Goal: Information Seeking & Learning: Learn about a topic

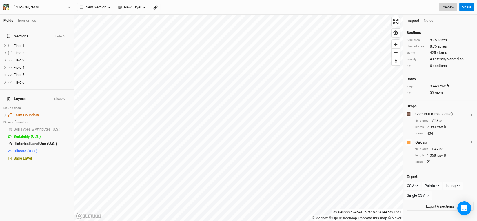
click at [444, 9] on link "Preview" at bounding box center [447, 7] width 18 height 9
click at [17, 43] on span "Field 1" at bounding box center [19, 45] width 11 height 4
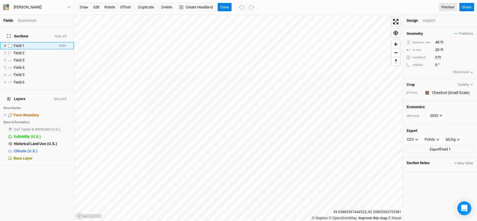
click at [17, 43] on span "Field 1" at bounding box center [19, 45] width 11 height 4
type input "Chestnut -1"
click at [21, 52] on li "Field 2 hide" at bounding box center [37, 52] width 74 height 7
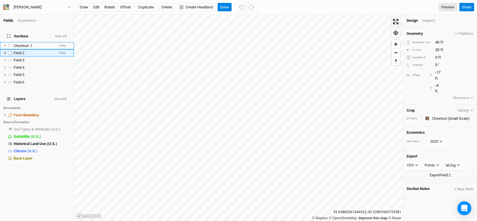
click at [21, 49] on li "Field 2 hide" at bounding box center [37, 52] width 74 height 7
click at [21, 51] on span "Field 2" at bounding box center [19, 53] width 11 height 4
type input "Chestnut -2"
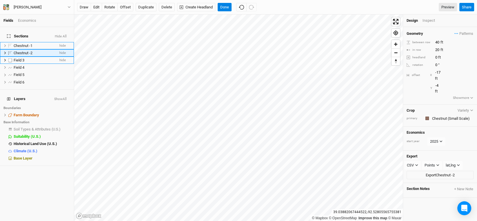
click at [19, 58] on span "Field 3" at bounding box center [19, 60] width 11 height 4
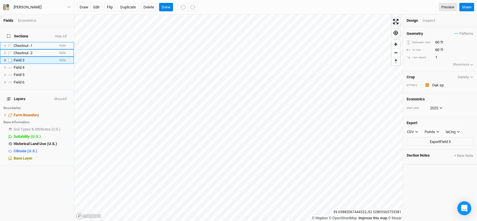
click at [19, 58] on span "Field 3" at bounding box center [19, 60] width 11 height 4
type input "Oaks"
click at [20, 58] on span "Field 4" at bounding box center [19, 60] width 11 height 4
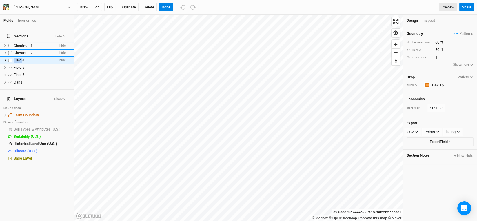
click at [20, 58] on span "Field 4" at bounding box center [19, 60] width 11 height 4
type input "Oaks"
click at [19, 65] on span "Field 6" at bounding box center [19, 67] width 11 height 4
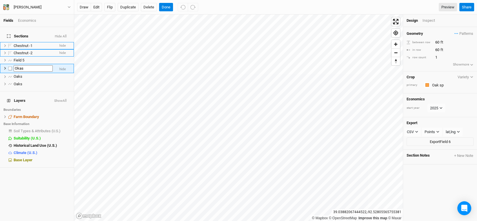
type input "Okas"
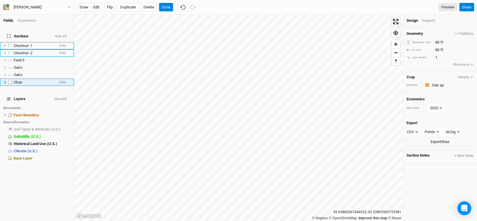
click at [21, 80] on span "Okas" at bounding box center [18, 82] width 9 height 4
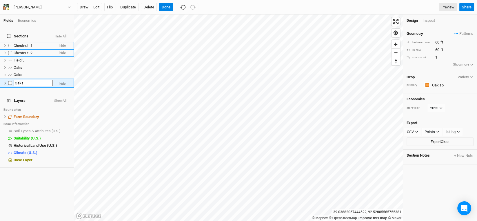
type input "Oaks"
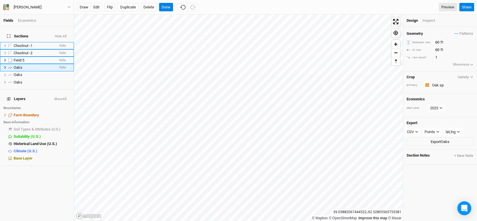
click at [18, 58] on span "Field 5" at bounding box center [19, 60] width 11 height 4
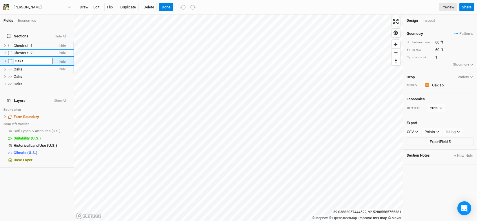
type input "Oaks"
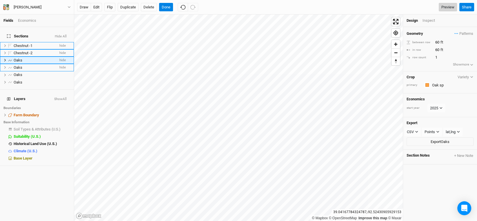
click at [446, 4] on link "Preview" at bounding box center [447, 7] width 18 height 9
click at [52, 127] on span "Soil Types & Attributes (U.S.)" at bounding box center [37, 129] width 47 height 4
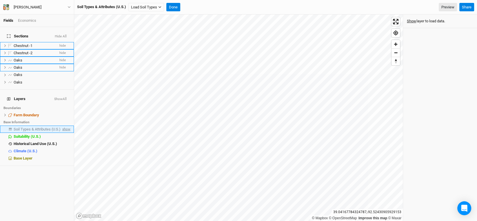
click at [63, 125] on span "show" at bounding box center [65, 128] width 9 height 7
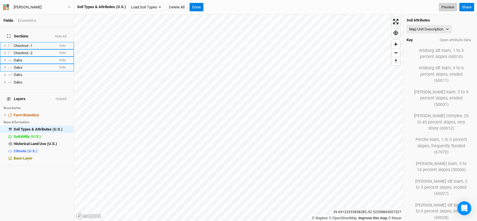
click at [447, 5] on link "Preview" at bounding box center [447, 7] width 18 height 9
click at [24, 7] on div "Nathan Smith" at bounding box center [28, 7] width 28 height 6
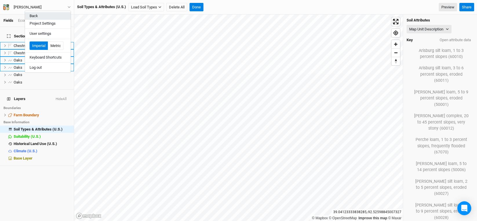
click at [34, 14] on button "Back" at bounding box center [48, 16] width 46 height 8
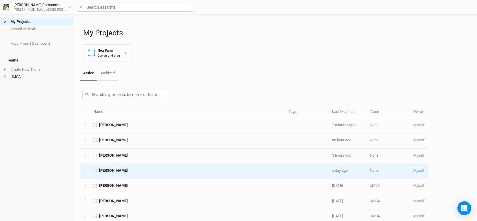
click at [107, 169] on span "Marjorie Craig" at bounding box center [113, 170] width 29 height 5
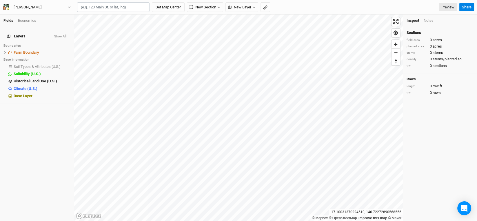
click at [100, 8] on input "text" at bounding box center [113, 7] width 72 height 10
paste input "39.075001, -94.160004"
type input "39.075001, -94.160004"
click at [152, 2] on button "Set Map Center" at bounding box center [168, 7] width 33 height 10
click at [61, 64] on span "show" at bounding box center [65, 66] width 9 height 7
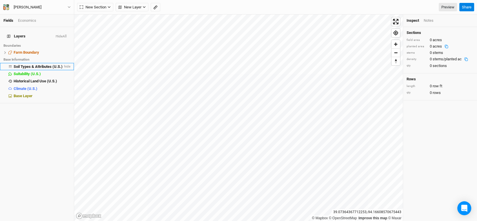
click at [35, 63] on li "Soil Types & Attributes (U.S.) hide" at bounding box center [37, 66] width 74 height 7
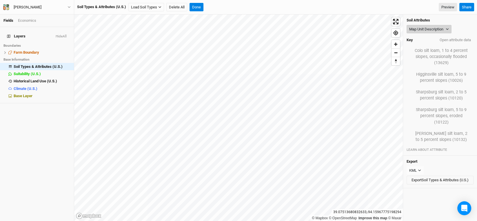
click at [447, 28] on icon "button" at bounding box center [446, 29] width 3 height 3
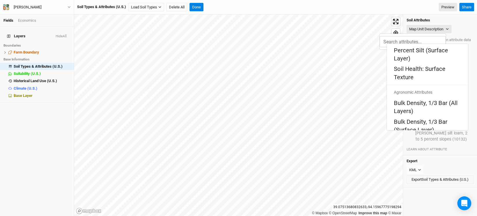
scroll to position [116, 0]
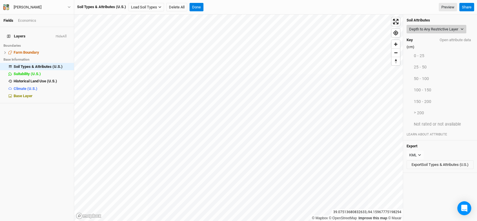
click at [424, 31] on button "Depth to Any Restrictive Layer" at bounding box center [436, 29] width 60 height 9
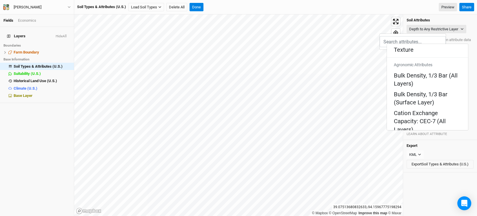
scroll to position [145, 0]
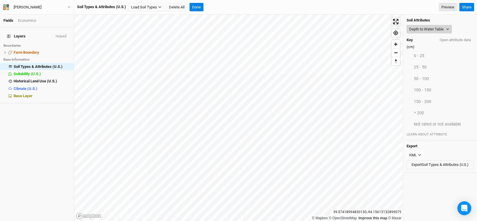
click at [444, 29] on button "Depth to Water Table" at bounding box center [428, 29] width 45 height 9
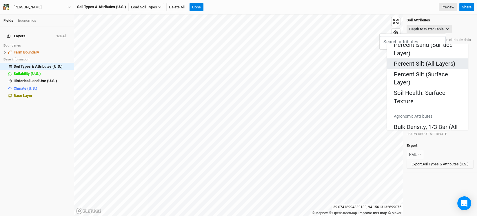
scroll to position [87, 0]
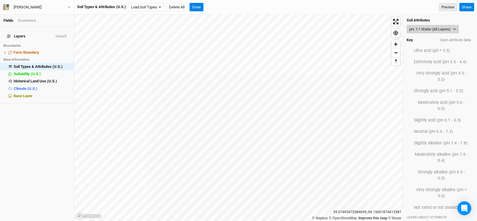
click at [432, 29] on button "pH, 1:1 Water (All Layers)" at bounding box center [432, 29] width 52 height 9
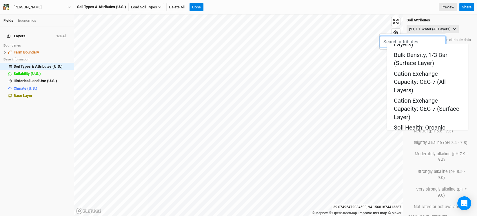
scroll to position [202, 0]
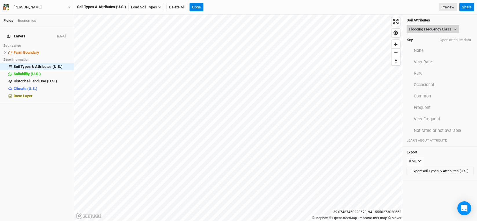
click at [443, 28] on button "Flooding Frequency Class" at bounding box center [432, 29] width 53 height 9
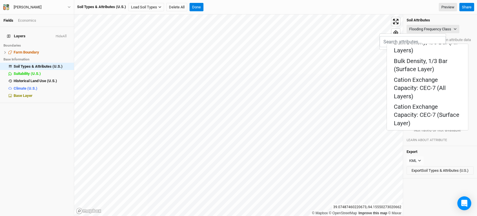
scroll to position [174, 0]
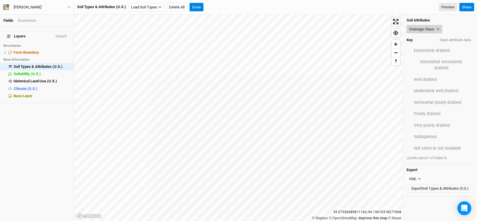
click at [434, 26] on button "Drainage Class" at bounding box center [424, 29] width 36 height 9
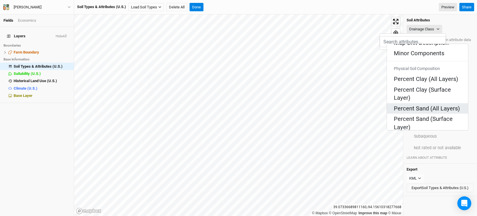
scroll to position [0, 0]
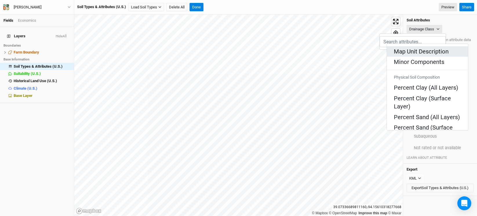
click at [413, 48] on Description "Map Unit Description" at bounding box center [421, 51] width 55 height 8
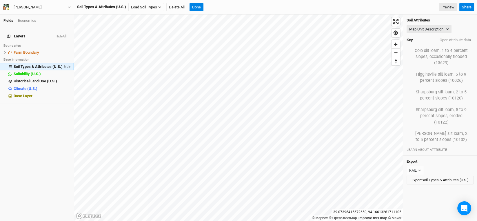
click at [63, 63] on span "hide" at bounding box center [67, 66] width 8 height 7
click at [62, 63] on span "show" at bounding box center [65, 66] width 9 height 7
click at [447, 28] on icon "button" at bounding box center [446, 29] width 3 height 3
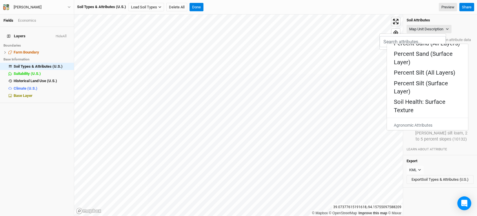
scroll to position [87, 0]
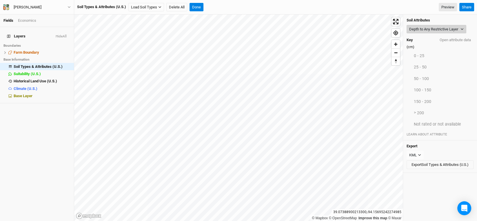
click at [455, 30] on button "Depth to Any Restrictive Layer" at bounding box center [436, 29] width 60 height 9
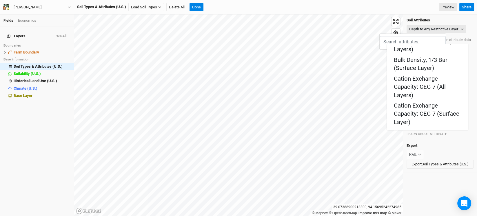
scroll to position [202, 0]
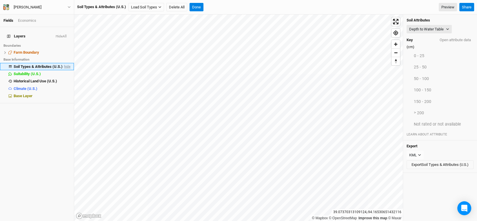
click at [63, 64] on span "hide" at bounding box center [67, 66] width 8 height 7
click at [61, 64] on span "show" at bounding box center [65, 66] width 9 height 7
click at [438, 29] on button "Depth to Water Table" at bounding box center [428, 29] width 45 height 9
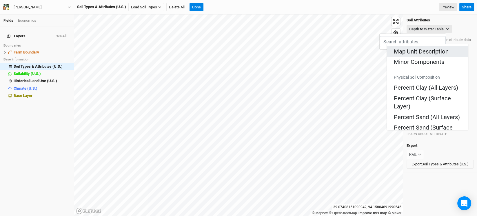
click at [415, 51] on Description "Map Unit Description" at bounding box center [421, 51] width 55 height 8
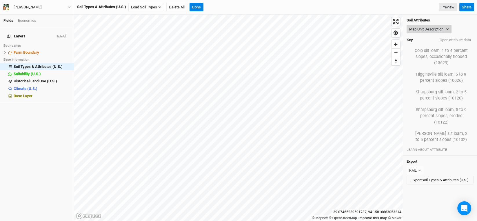
click at [446, 26] on button "Map Unit Description" at bounding box center [428, 29] width 45 height 9
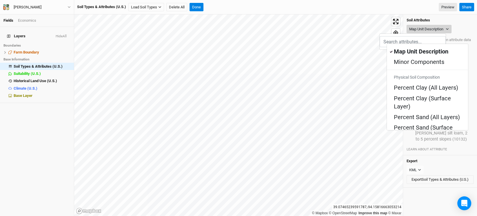
click at [447, 31] on button "Map Unit Description" at bounding box center [428, 29] width 45 height 9
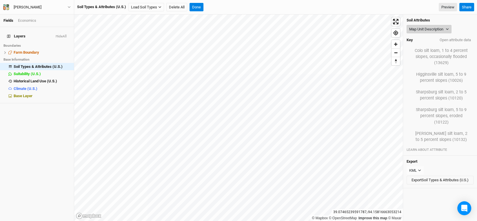
click at [449, 26] on button "Map Unit Description" at bounding box center [428, 29] width 45 height 9
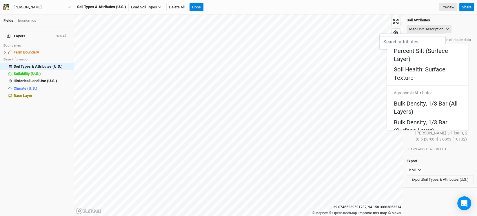
scroll to position [145, 0]
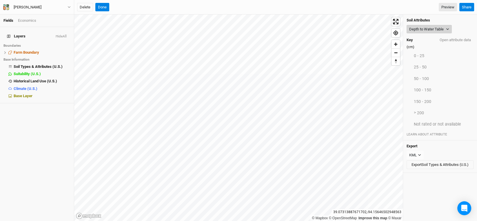
click at [447, 28] on icon "button" at bounding box center [447, 29] width 3 height 3
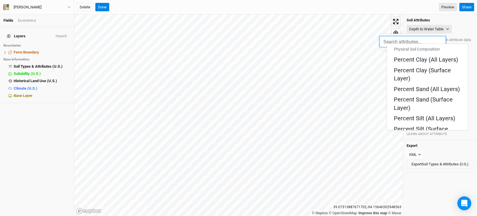
scroll to position [116, 0]
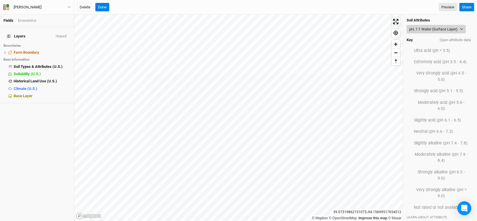
click at [455, 28] on button "pH, 1:1 Water (Surface Layer)" at bounding box center [435, 29] width 59 height 9
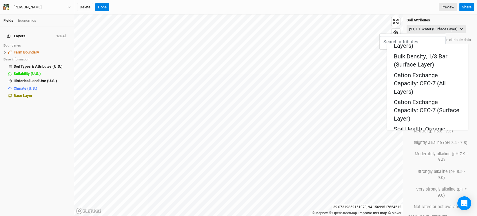
scroll to position [174, 0]
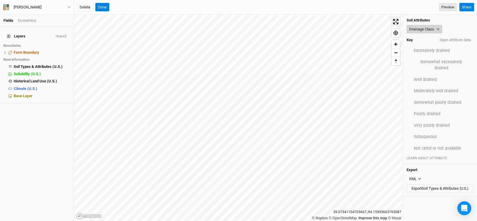
click at [426, 29] on button "Drainage Class" at bounding box center [424, 29] width 36 height 9
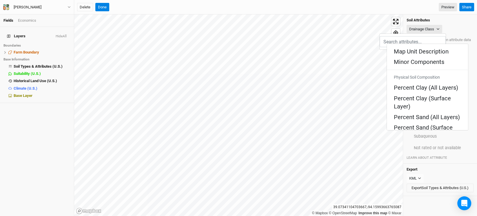
drag, startPoint x: 409, startPoint y: 51, endPoint x: 403, endPoint y: 51, distance: 6.1
click at [409, 51] on Description "Map Unit Description" at bounding box center [421, 51] width 55 height 8
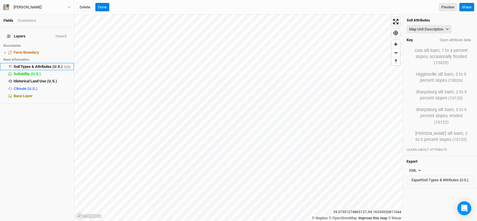
click at [64, 63] on span "hide" at bounding box center [67, 66] width 8 height 7
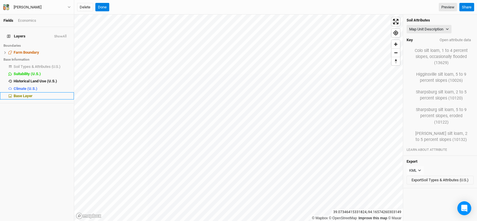
click at [28, 94] on span "Base Layer" at bounding box center [23, 96] width 19 height 4
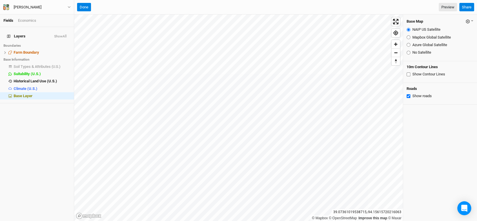
click at [407, 75] on input "Show Contour Lines" at bounding box center [408, 74] width 4 height 4
checkbox input "true"
drag, startPoint x: 54, startPoint y: 63, endPoint x: 57, endPoint y: 64, distance: 3.3
click at [54, 64] on span "Soil Types & Attributes (U.S.)" at bounding box center [37, 66] width 47 height 4
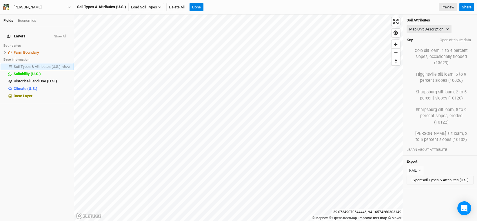
click at [62, 64] on span "show" at bounding box center [65, 66] width 9 height 7
click at [438, 27] on button "Map Unit Description" at bounding box center [428, 29] width 45 height 9
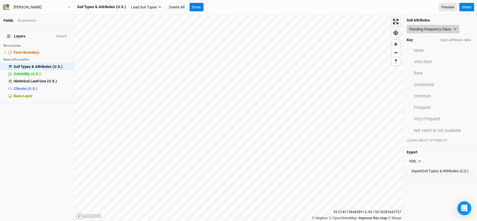
click at [451, 30] on button "Flooding Frequency Class" at bounding box center [432, 29] width 53 height 9
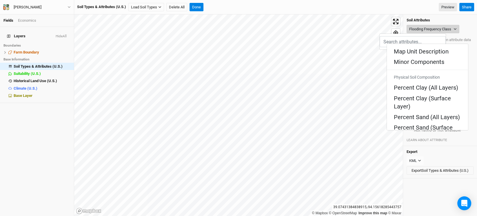
click at [437, 30] on button "Flooding Frequency Class" at bounding box center [432, 29] width 53 height 9
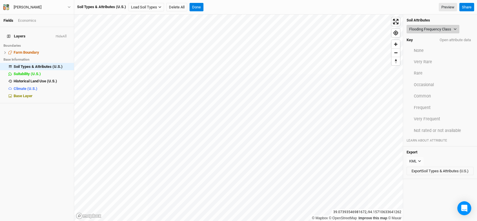
click at [453, 30] on button "Flooding Frequency Class" at bounding box center [432, 29] width 53 height 9
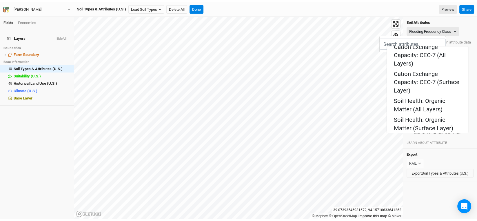
scroll to position [202, 0]
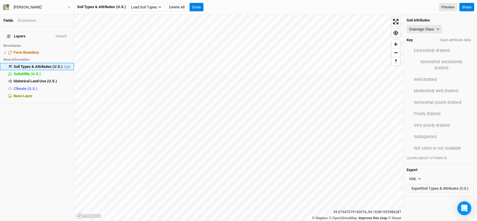
click at [63, 63] on span "hide" at bounding box center [67, 66] width 8 height 7
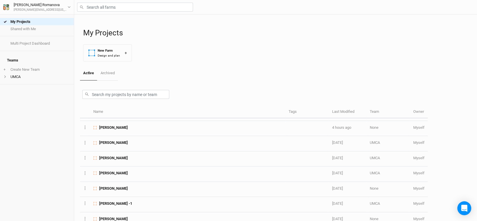
scroll to position [29, 0]
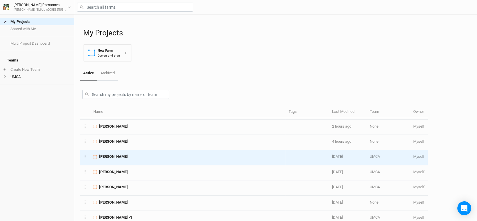
click at [127, 154] on span "[PERSON_NAME]" at bounding box center [113, 156] width 29 height 5
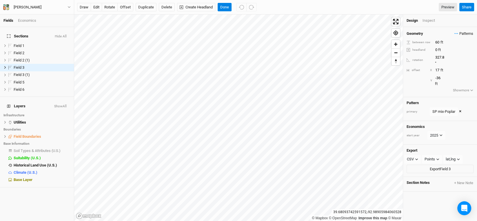
click at [461, 32] on span "Patterns" at bounding box center [463, 34] width 19 height 6
click at [225, 6] on button "Done" at bounding box center [224, 7] width 14 height 9
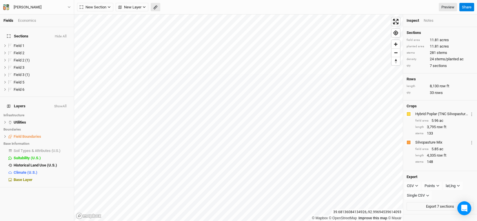
click at [157, 6] on icon "button" at bounding box center [155, 7] width 4 height 4
click at [104, 7] on button "Done" at bounding box center [103, 7] width 14 height 9
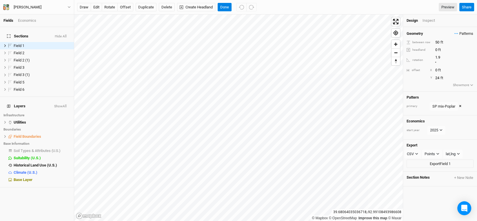
click at [462, 34] on span "Patterns" at bounding box center [463, 34] width 19 height 6
click at [470, 43] on button "view" at bounding box center [467, 44] width 16 height 9
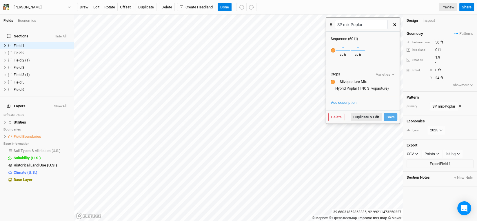
click at [393, 25] on icon "button" at bounding box center [394, 24] width 3 height 3
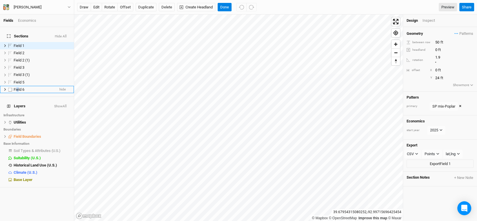
click at [17, 88] on span "Field 6" at bounding box center [19, 89] width 11 height 4
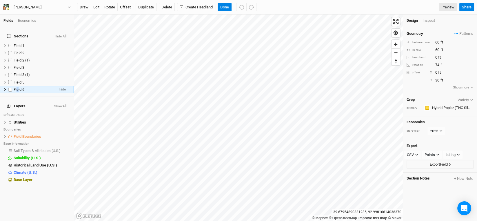
click at [4, 88] on icon at bounding box center [4, 89] width 3 height 3
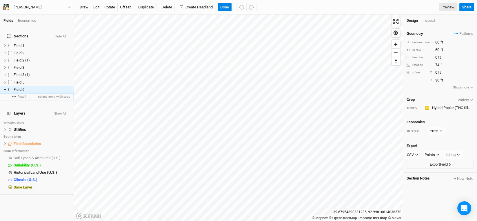
click at [21, 94] on span "Row 1" at bounding box center [21, 96] width 9 height 5
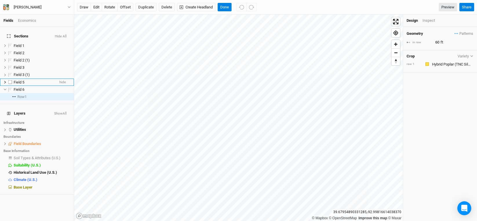
click at [21, 81] on li "Field 5 hide" at bounding box center [37, 81] width 74 height 7
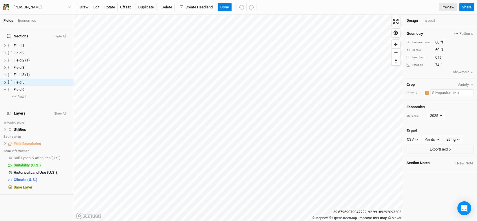
click at [452, 95] on input "text" at bounding box center [451, 92] width 43 height 7
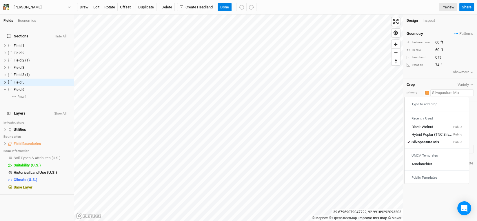
type input "H"
type input "Hybrid Poplar (TNC Silvopasture)"
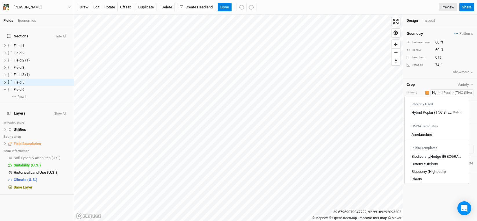
type input "Ha"
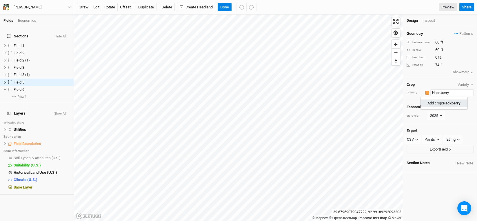
click at [463, 100] on link "Add crop: Hackberry" at bounding box center [443, 103] width 47 height 8
type input "Hackberry"
type input "20"
type input "30"
drag, startPoint x: 440, startPoint y: 41, endPoint x: 423, endPoint y: 39, distance: 16.7
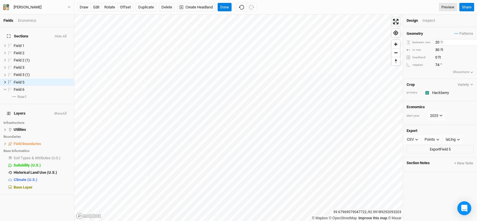
click at [423, 39] on div "between row 20 ft" at bounding box center [439, 42] width 67 height 6
type input "60"
drag, startPoint x: 439, startPoint y: 46, endPoint x: 417, endPoint y: 49, distance: 22.2
click at [417, 49] on div "in row 30 ft" at bounding box center [439, 50] width 67 height 6
type input "60"
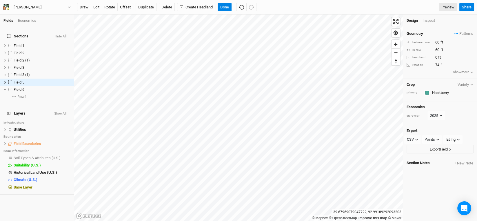
click at [422, 73] on div "Geometry Patterns SP mix-Poplar view Poplar- SP mix view ＋ New in-row pattern b…" at bounding box center [440, 53] width 74 height 52
click at [429, 178] on div "Geometry Patterns SP mix-Poplar view Poplar- SP mix view ＋ New in-row pattern b…" at bounding box center [440, 124] width 74 height 194
click at [223, 8] on button "Done" at bounding box center [224, 7] width 14 height 9
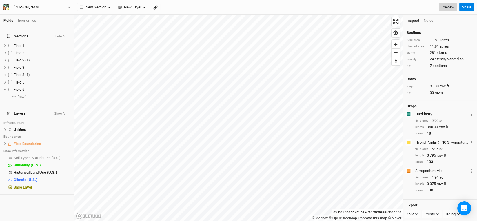
click at [443, 10] on link "Preview" at bounding box center [447, 7] width 18 height 9
click at [54, 8] on button "[PERSON_NAME]" at bounding box center [37, 7] width 68 height 6
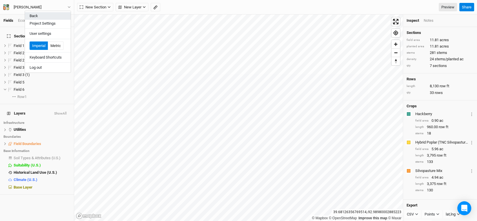
click at [42, 15] on button "Back" at bounding box center [48, 16] width 46 height 8
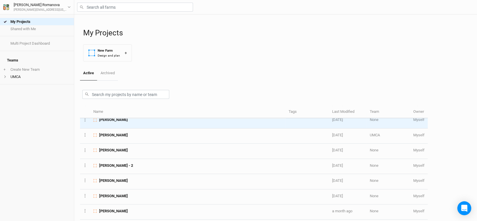
scroll to position [145, 0]
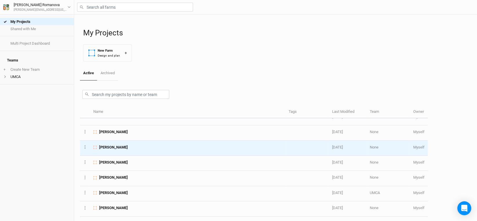
click at [107, 146] on span "Amy Lehenbauer" at bounding box center [113, 146] width 29 height 5
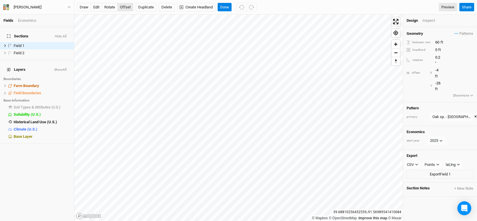
click at [122, 8] on button "offset" at bounding box center [125, 7] width 16 height 9
type input "-10"
click at [109, 8] on button "rotate" at bounding box center [110, 7] width 16 height 9
type input "180"
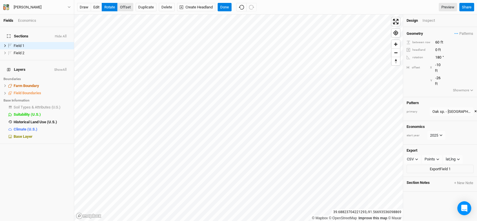
click at [125, 6] on button "offset" at bounding box center [125, 7] width 16 height 9
type input "-5"
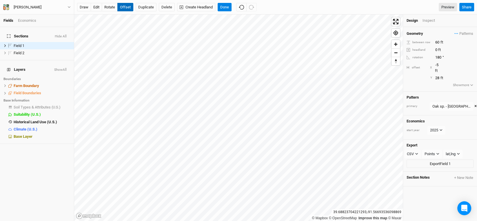
type input "29"
click at [226, 8] on button "Done" at bounding box center [224, 7] width 14 height 9
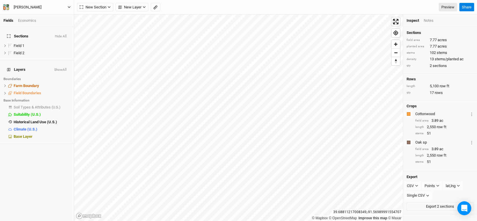
click at [17, 7] on div "Amy Lehenbauer" at bounding box center [28, 7] width 28 height 6
click at [33, 15] on button "Back" at bounding box center [48, 16] width 46 height 8
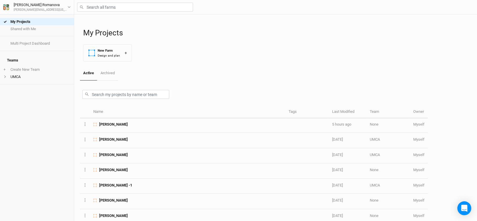
scroll to position [87, 0]
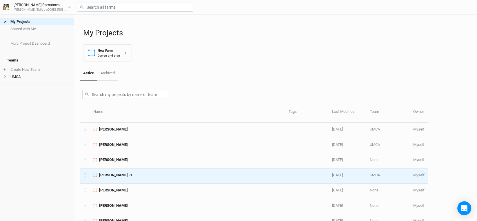
click at [112, 172] on span "Kody Karr -1" at bounding box center [115, 174] width 33 height 5
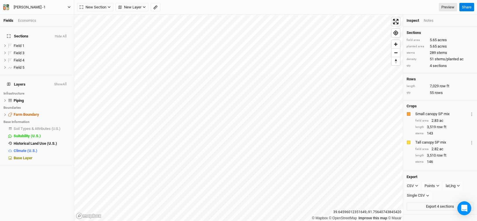
click at [33, 5] on div "Kody Karr -1" at bounding box center [30, 7] width 32 height 6
click at [38, 13] on button "Back" at bounding box center [48, 16] width 46 height 8
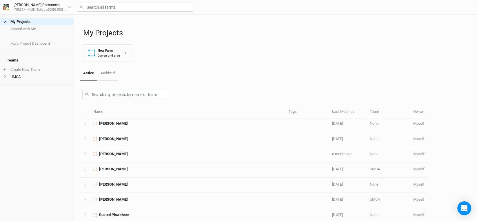
scroll to position [260, 0]
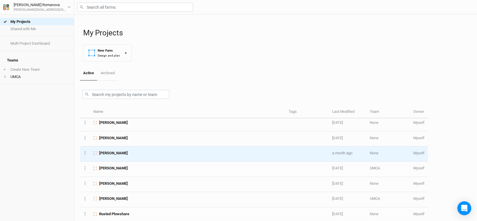
click at [113, 150] on span "Bill Rouggly" at bounding box center [113, 152] width 29 height 5
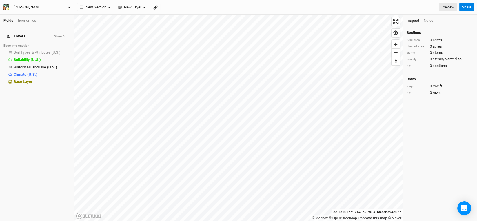
click at [63, 5] on button "Bill Rouggly" at bounding box center [37, 7] width 68 height 6
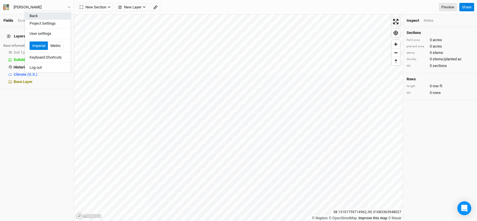
click at [41, 15] on button "Back" at bounding box center [48, 16] width 46 height 8
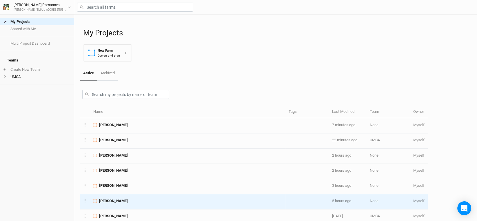
click at [121, 198] on span "Elizabeth Crowley" at bounding box center [113, 200] width 29 height 5
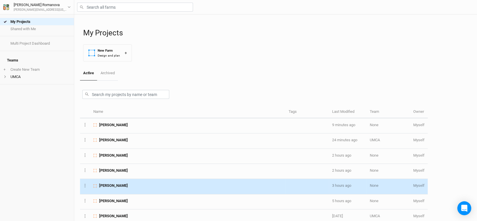
click at [110, 185] on span "David Hall" at bounding box center [113, 185] width 29 height 5
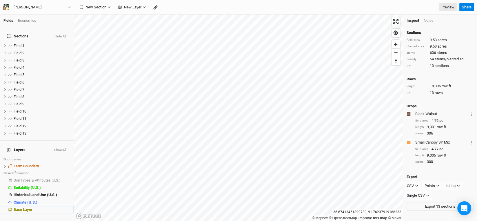
click at [28, 207] on span "Base Layer" at bounding box center [23, 209] width 19 height 4
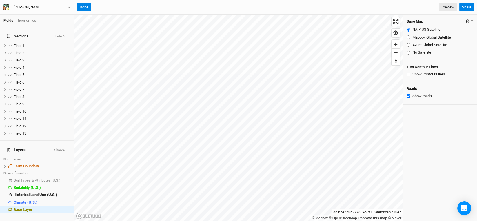
click at [408, 45] on input "Azure Global Satellite" at bounding box center [408, 45] width 4 height 4
radio input "true"
click at [85, 8] on button "Done" at bounding box center [84, 7] width 14 height 9
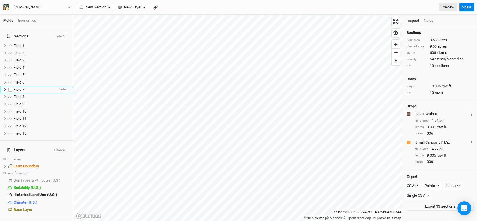
click at [59, 86] on span "hide" at bounding box center [62, 89] width 6 height 7
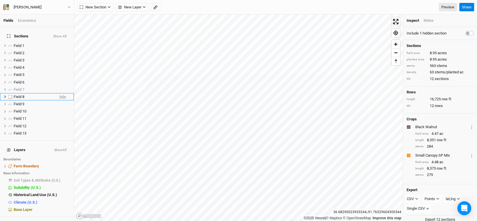
click at [59, 94] on span "hide" at bounding box center [62, 96] width 6 height 7
click at [59, 100] on span "hide" at bounding box center [62, 103] width 6 height 7
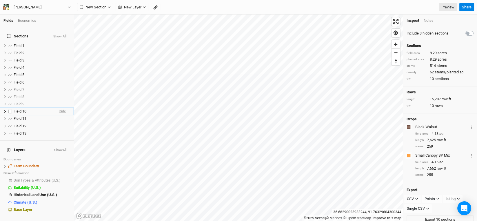
click at [59, 108] on span "hide" at bounding box center [62, 111] width 6 height 7
click at [59, 115] on span "hide" at bounding box center [62, 118] width 6 height 7
drag, startPoint x: 59, startPoint y: 119, endPoint x: 59, endPoint y: 125, distance: 6.1
click at [59, 122] on span "hide" at bounding box center [62, 125] width 6 height 7
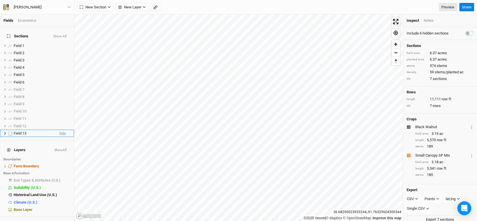
click at [59, 129] on span "hide" at bounding box center [62, 132] width 6 height 7
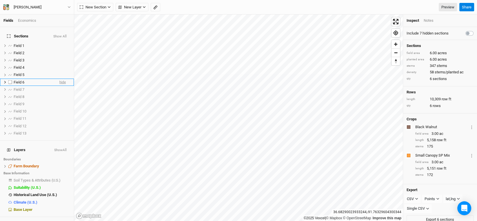
click at [59, 78] on span "hide" at bounding box center [62, 81] width 6 height 7
click at [58, 78] on span "show" at bounding box center [62, 81] width 8 height 7
click at [58, 86] on span "show" at bounding box center [62, 89] width 8 height 7
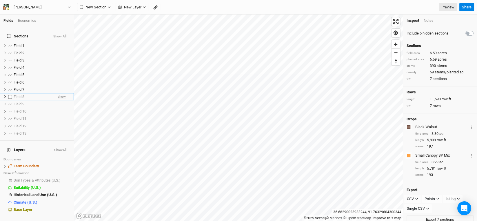
click at [58, 93] on span "show" at bounding box center [62, 96] width 8 height 7
click at [58, 100] on span "show" at bounding box center [62, 103] width 8 height 7
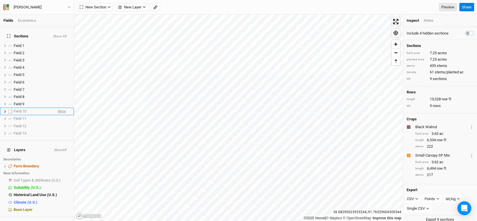
click at [58, 108] on span "show" at bounding box center [62, 111] width 8 height 7
click at [58, 115] on span "show" at bounding box center [62, 118] width 8 height 7
click at [58, 122] on span "show" at bounding box center [62, 125] width 8 height 7
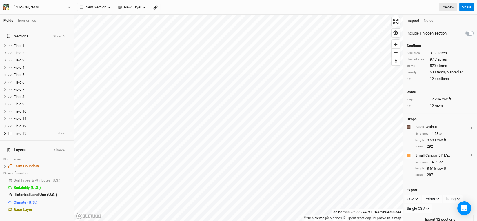
click at [58, 131] on span "show" at bounding box center [62, 132] width 8 height 7
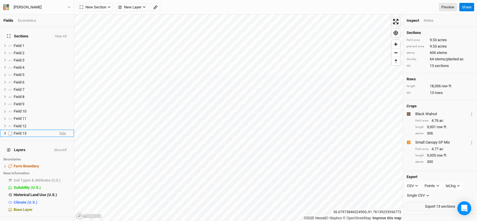
click at [59, 129] on span "hide" at bounding box center [62, 132] width 6 height 7
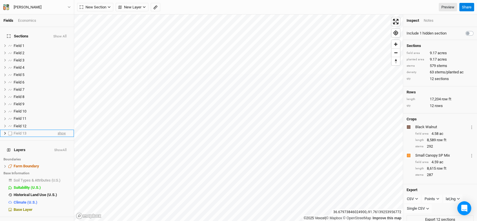
click at [58, 129] on span "show" at bounding box center [62, 132] width 8 height 7
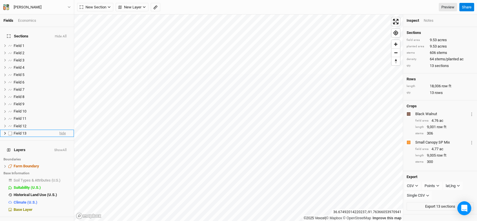
click at [59, 129] on span "hide" at bounding box center [62, 132] width 6 height 7
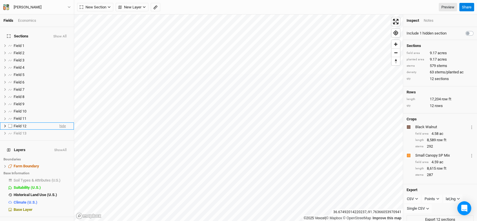
click at [59, 123] on span "hide" at bounding box center [62, 125] width 6 height 7
click at [59, 115] on span "hide" at bounding box center [62, 118] width 6 height 7
click at [59, 108] on span "hide" at bounding box center [62, 111] width 6 height 7
click at [59, 100] on span "hide" at bounding box center [62, 103] width 6 height 7
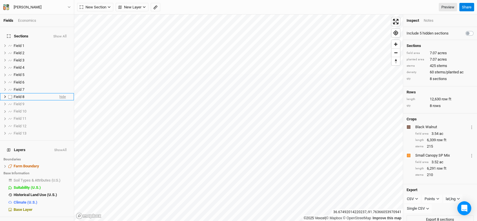
click at [60, 93] on span "hide" at bounding box center [62, 96] width 6 height 7
click at [60, 86] on span "hide" at bounding box center [62, 89] width 6 height 7
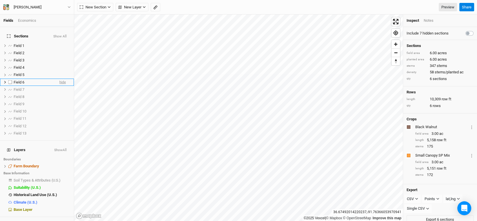
click at [59, 78] on span "hide" at bounding box center [62, 81] width 6 height 7
click at [58, 79] on span "show" at bounding box center [62, 81] width 8 height 7
click at [61, 71] on li "Field 5 hide" at bounding box center [37, 74] width 74 height 7
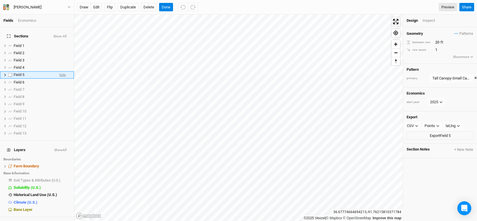
click at [60, 71] on span "hide" at bounding box center [62, 74] width 6 height 7
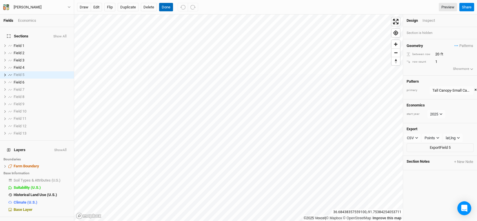
click at [166, 8] on button "Done" at bounding box center [166, 7] width 14 height 9
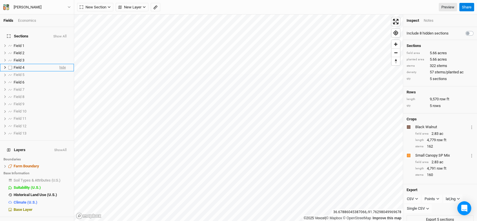
click at [59, 64] on span "hide" at bounding box center [62, 67] width 6 height 7
click at [58, 71] on span "show" at bounding box center [62, 74] width 8 height 7
click at [58, 64] on span "show" at bounding box center [62, 67] width 8 height 7
click at [59, 64] on span "hide" at bounding box center [62, 67] width 6 height 7
click at [449, 7] on link "Preview" at bounding box center [447, 7] width 18 height 9
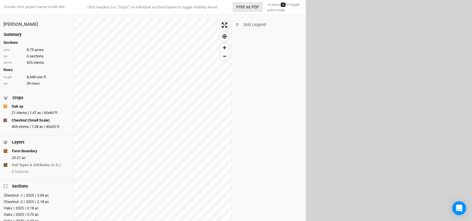
click at [254, 25] on div "Soil Legend" at bounding box center [255, 25] width 22 height 6
click at [235, 25] on div "Soil Legend" at bounding box center [269, 26] width 74 height 16
click at [239, 24] on icon at bounding box center [237, 24] width 3 height 3
click at [248, 10] on button "Print as PDF" at bounding box center [248, 7] width 30 height 10
